Goal: Find specific page/section: Find specific page/section

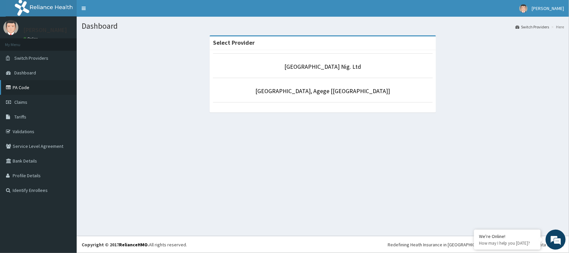
click at [32, 88] on link "PA Code" at bounding box center [38, 87] width 77 height 15
click at [31, 87] on link "PA Code" at bounding box center [38, 87] width 77 height 15
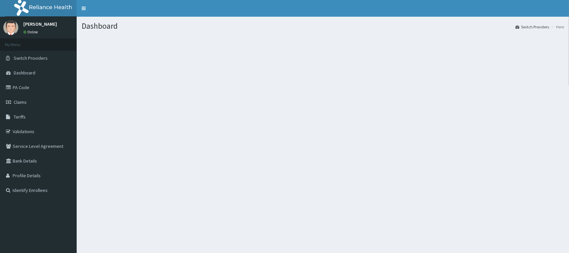
click at [19, 87] on link "PA Code" at bounding box center [38, 87] width 77 height 15
drag, startPoint x: 0, startPoint y: 0, endPoint x: 31, endPoint y: 85, distance: 90.4
click at [31, 85] on link "PA Code" at bounding box center [38, 87] width 77 height 15
